Goal: Find specific page/section: Find specific page/section

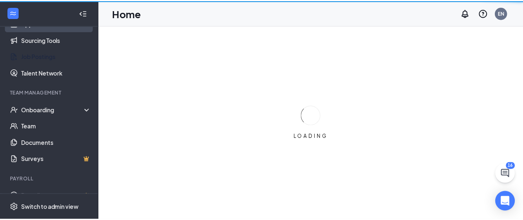
scroll to position [119, 0]
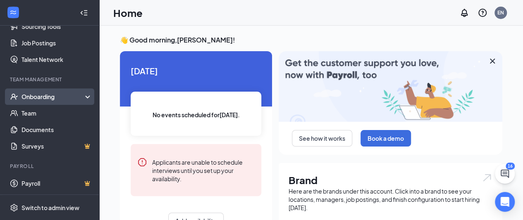
click at [37, 99] on div "Onboarding" at bounding box center [54, 97] width 64 height 8
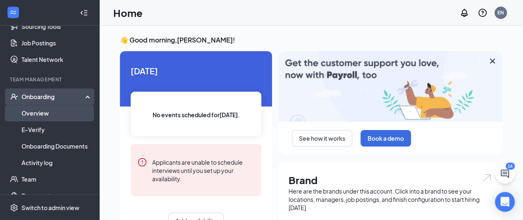
click at [39, 113] on link "Overview" at bounding box center [57, 113] width 71 height 17
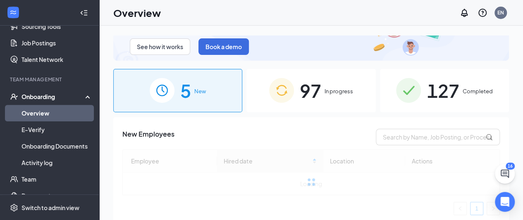
scroll to position [33, 0]
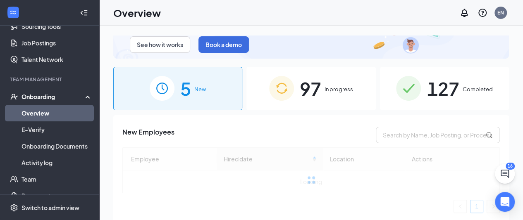
click at [333, 86] on span "In progress" at bounding box center [339, 89] width 29 height 8
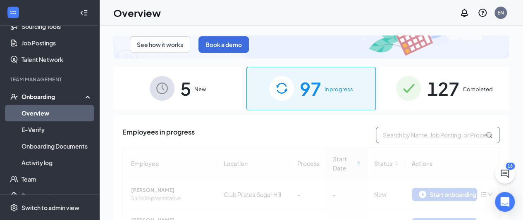
click at [417, 131] on input "text" at bounding box center [438, 135] width 124 height 17
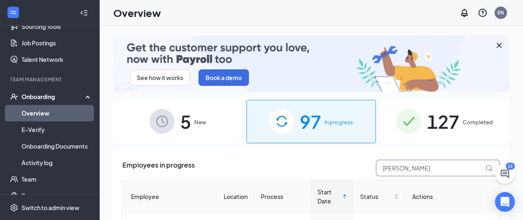
type input "[PERSON_NAME]"
